Goal: Communication & Community: Connect with others

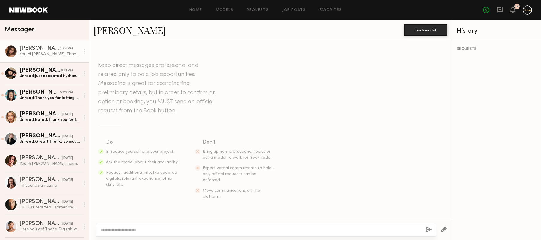
scroll to position [662, 0]
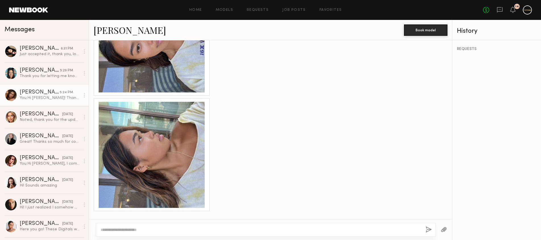
scroll to position [619, 0]
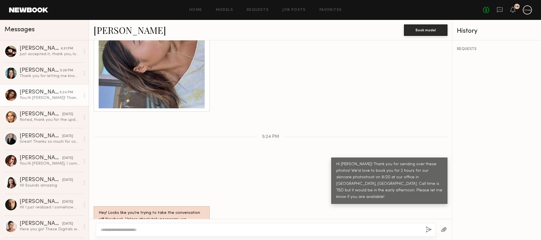
click at [148, 210] on div "Hey! Looks like you’re trying to take the conversation off Newbook. Unless abso…" at bounding box center [152, 223] width 106 height 26
click at [219, 206] on div "Hey! Looks like you’re trying to take the conversation off Newbook. Unless abso…" at bounding box center [270, 222] width 363 height 33
click at [184, 210] on div "Hey! Looks like you’re trying to take the conversation off Newbook. Unless abso…" at bounding box center [152, 223] width 106 height 26
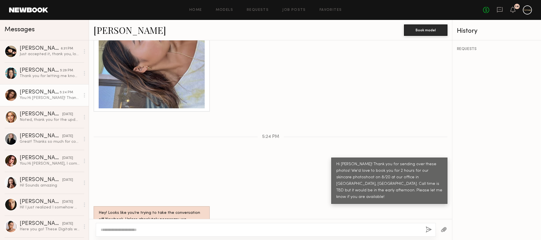
click at [184, 210] on div "Hey! Looks like you’re trying to take the conversation off Newbook. Unless abso…" at bounding box center [152, 223] width 106 height 26
click at [135, 210] on div "Hey! Looks like you’re trying to take the conversation off Newbook. Unless abso…" at bounding box center [152, 223] width 106 height 26
click at [512, 13] on div "14" at bounding box center [512, 10] width 5 height 7
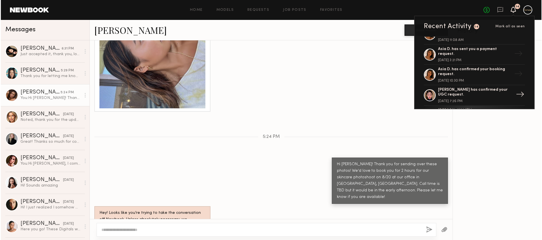
scroll to position [283, 0]
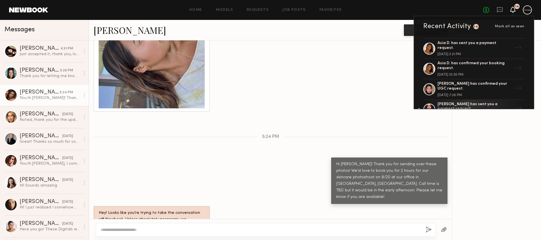
click at [482, 162] on div "REQUESTS" at bounding box center [496, 139] width 89 height 199
